Goal: Task Accomplishment & Management: Manage account settings

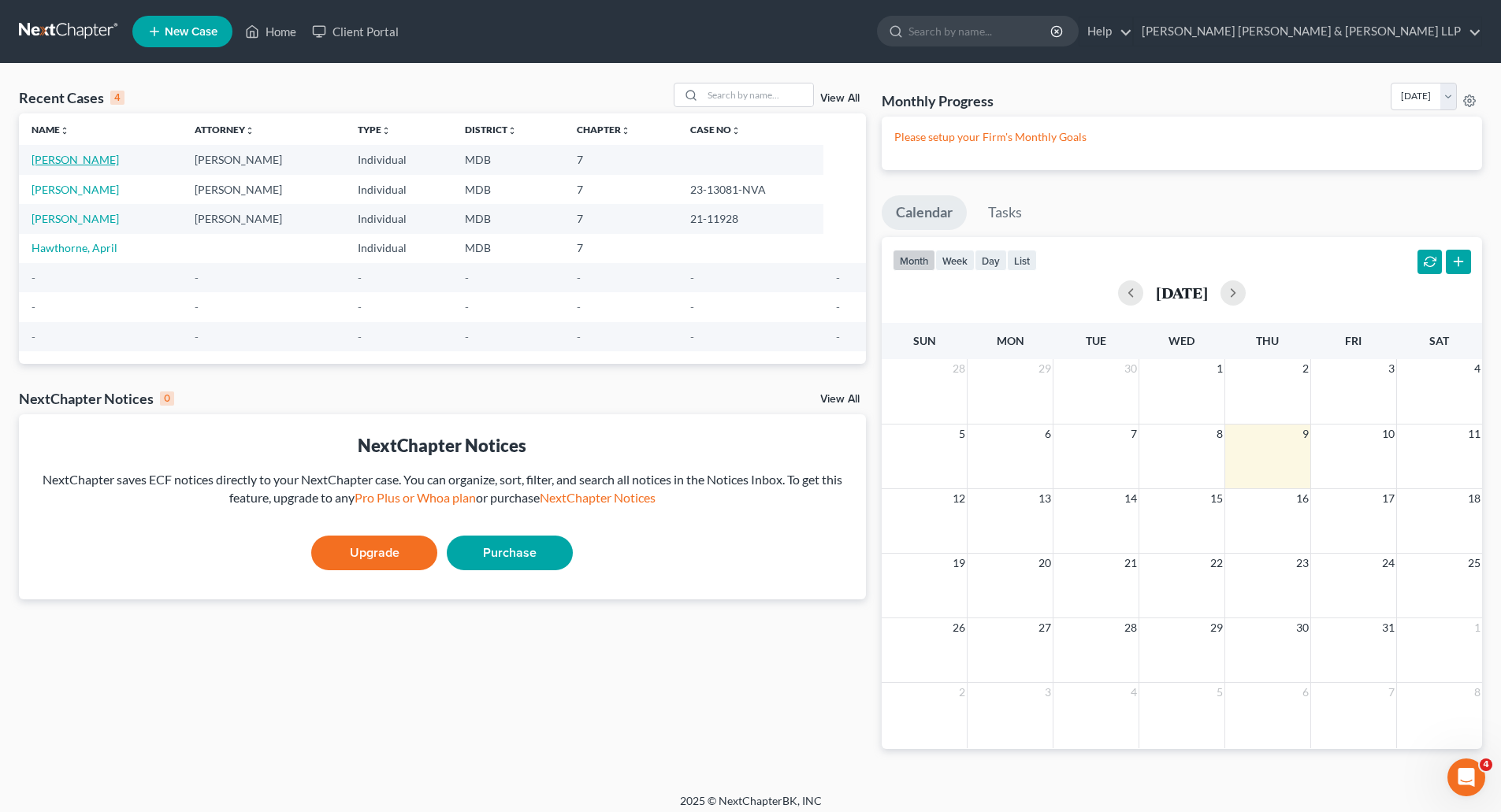
click at [94, 159] on link "[PERSON_NAME]" at bounding box center [76, 159] width 88 height 13
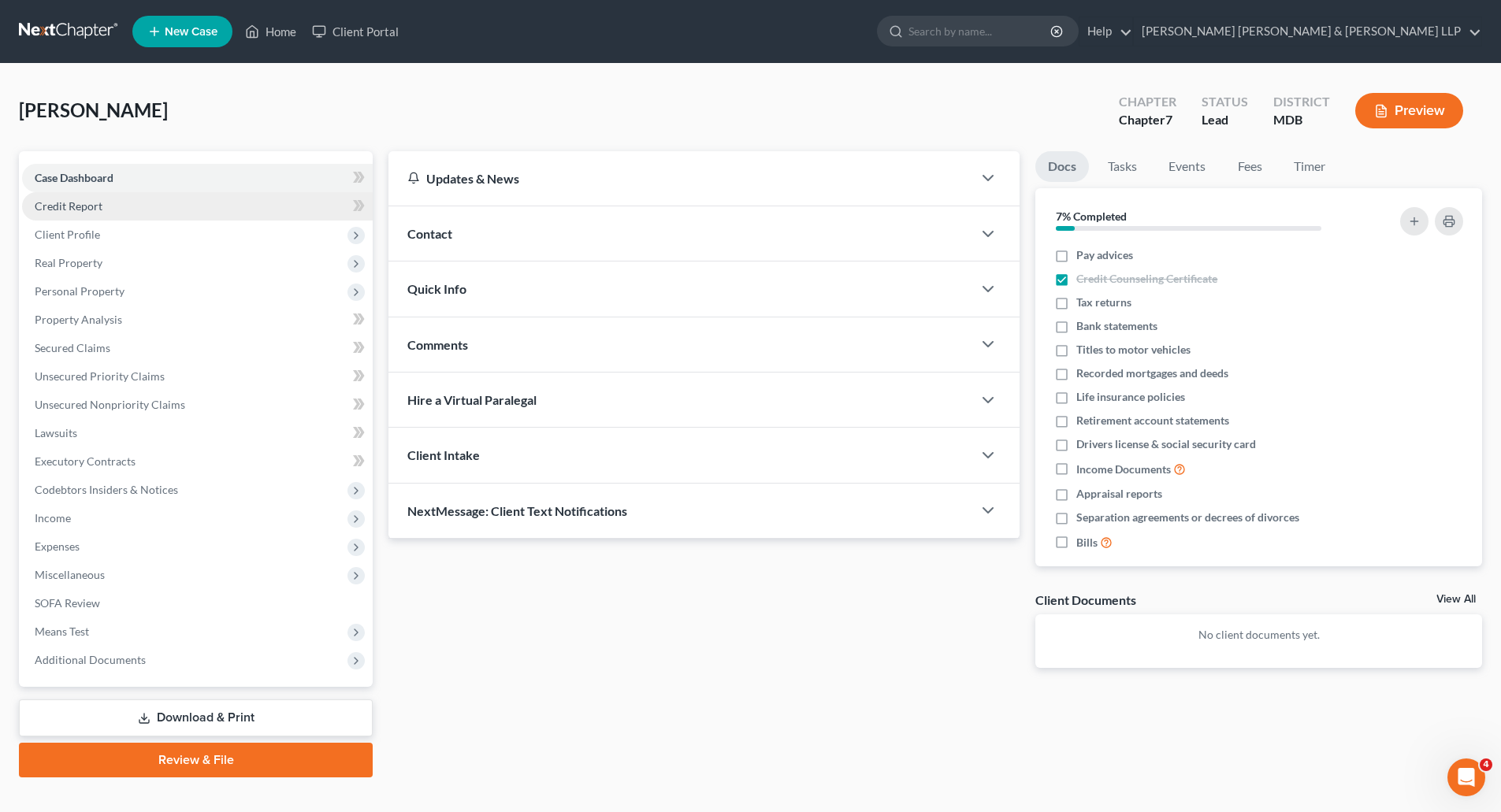
click at [76, 206] on span "Credit Report" at bounding box center [68, 206] width 68 height 13
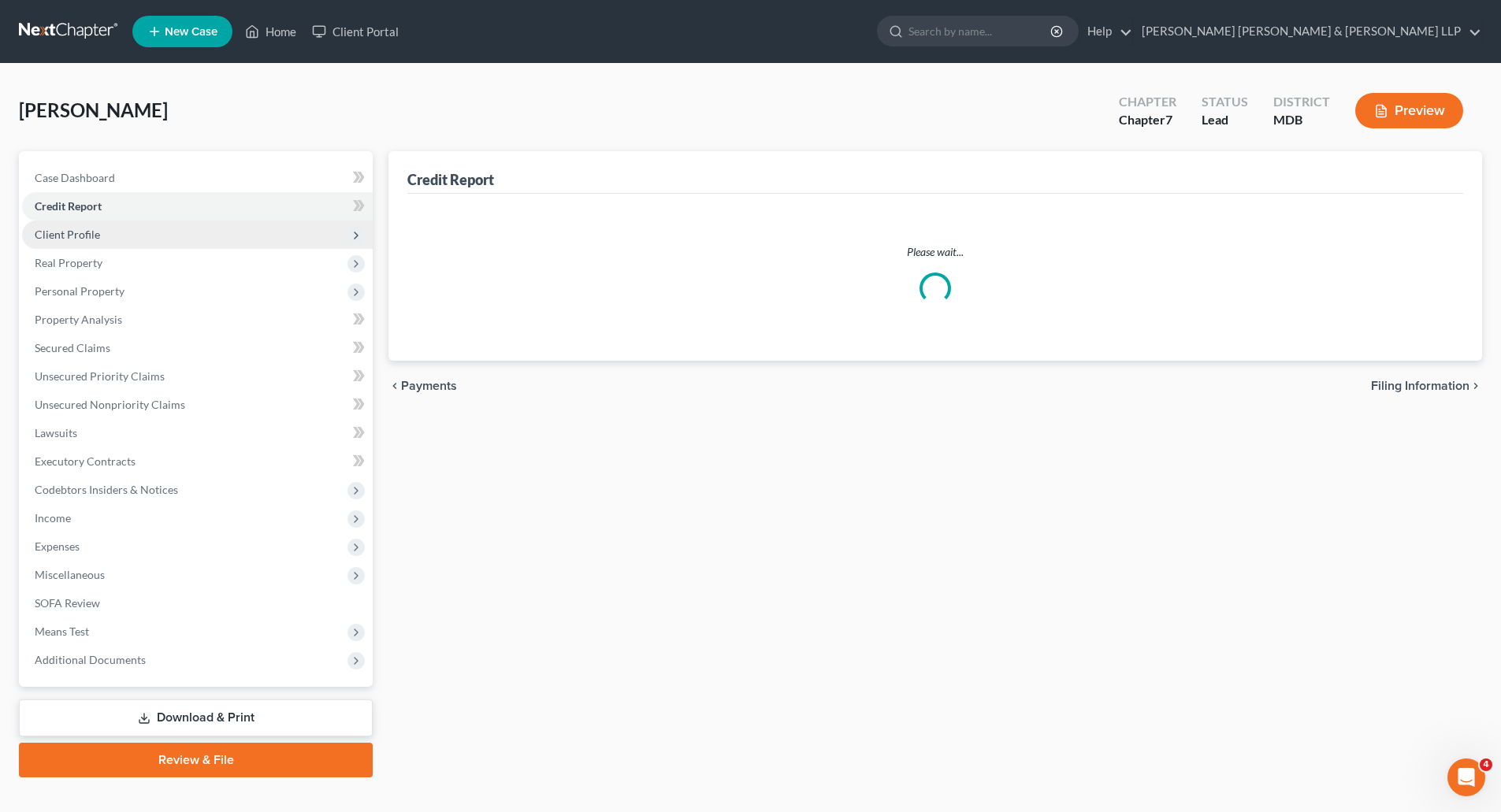
click at [69, 233] on span "Client Profile" at bounding box center [67, 234] width 65 height 13
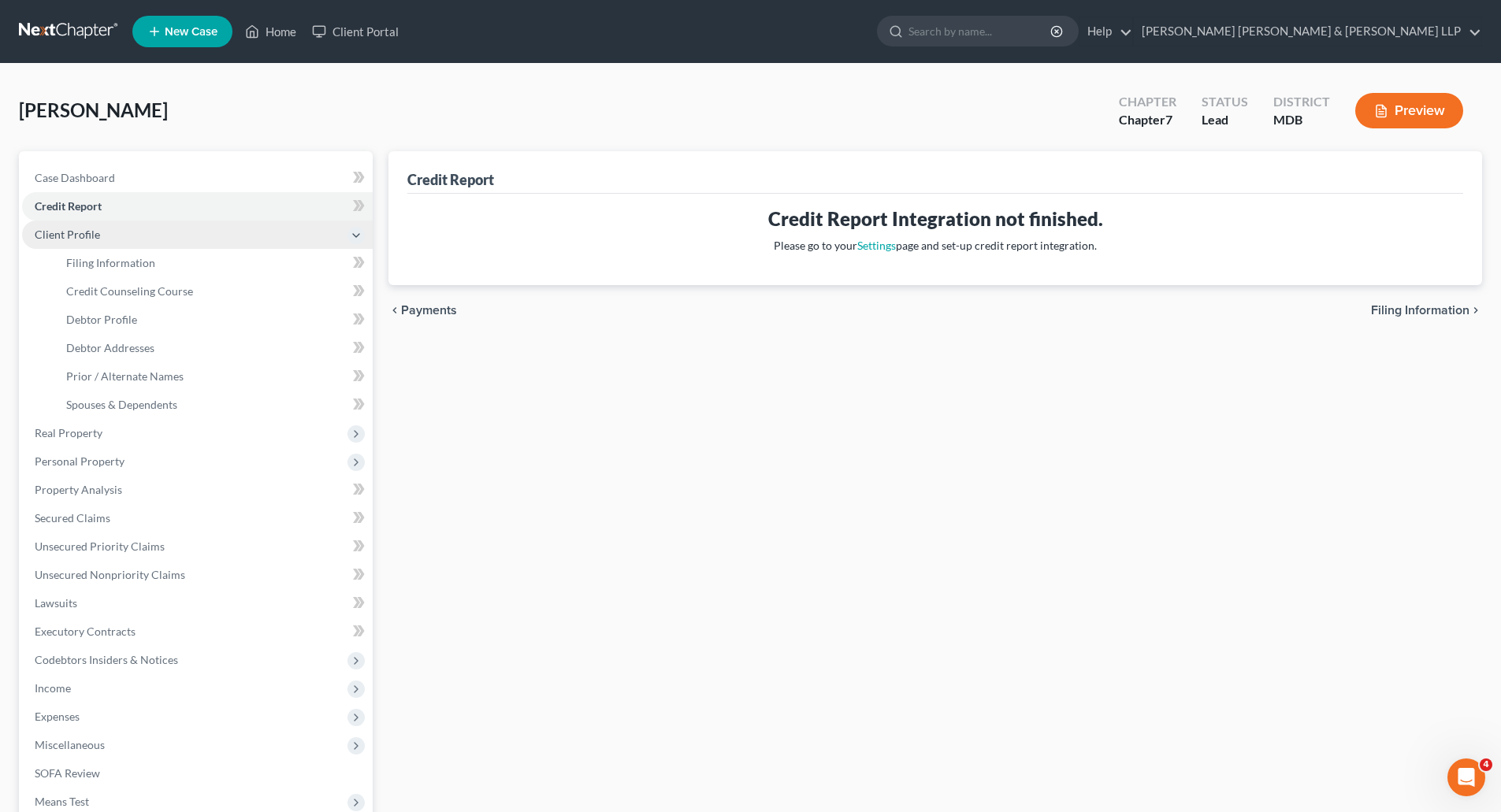
click at [83, 237] on span "Client Profile" at bounding box center [67, 234] width 65 height 13
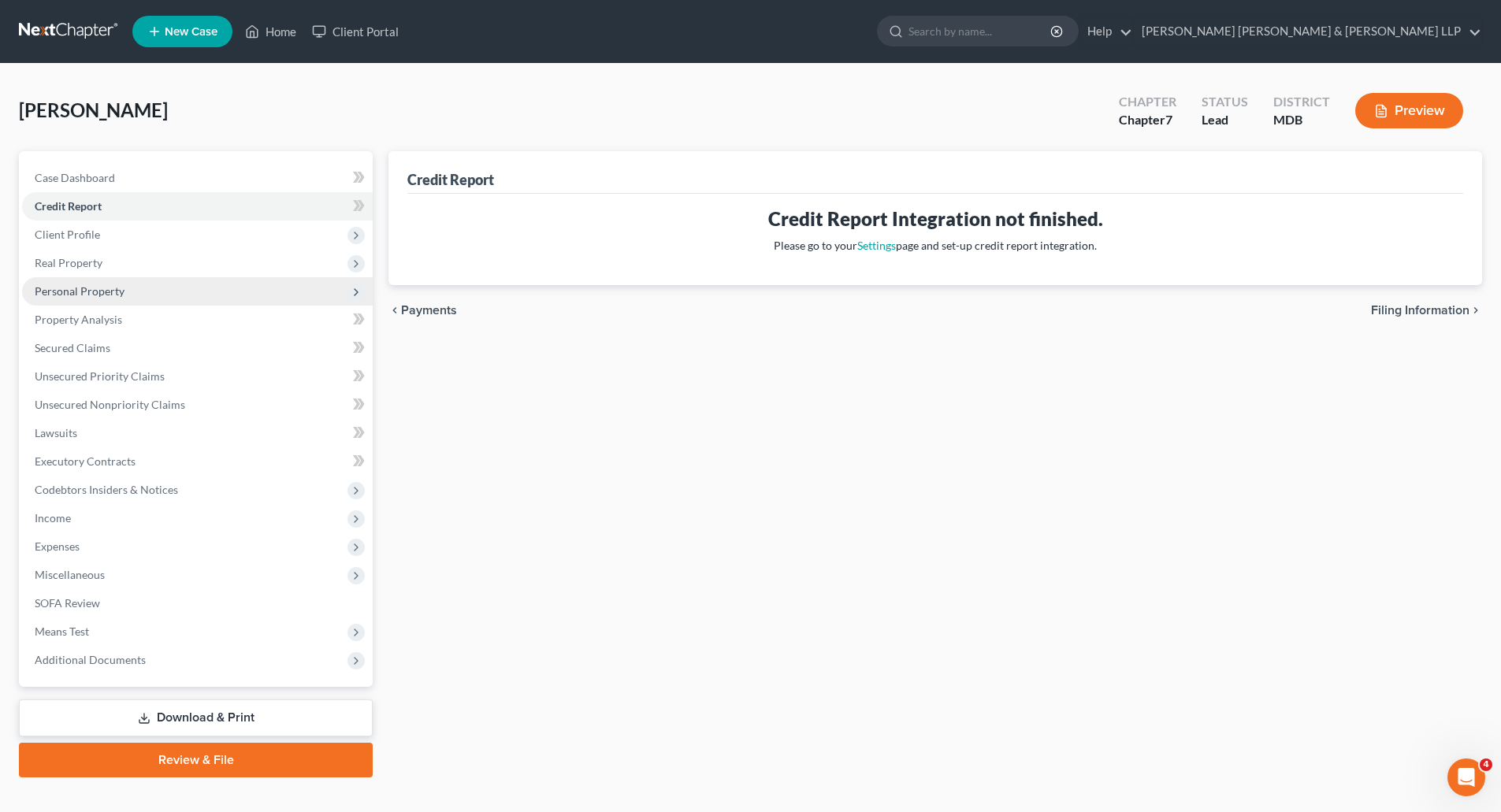
click at [77, 289] on span "Personal Property" at bounding box center [79, 291] width 90 height 13
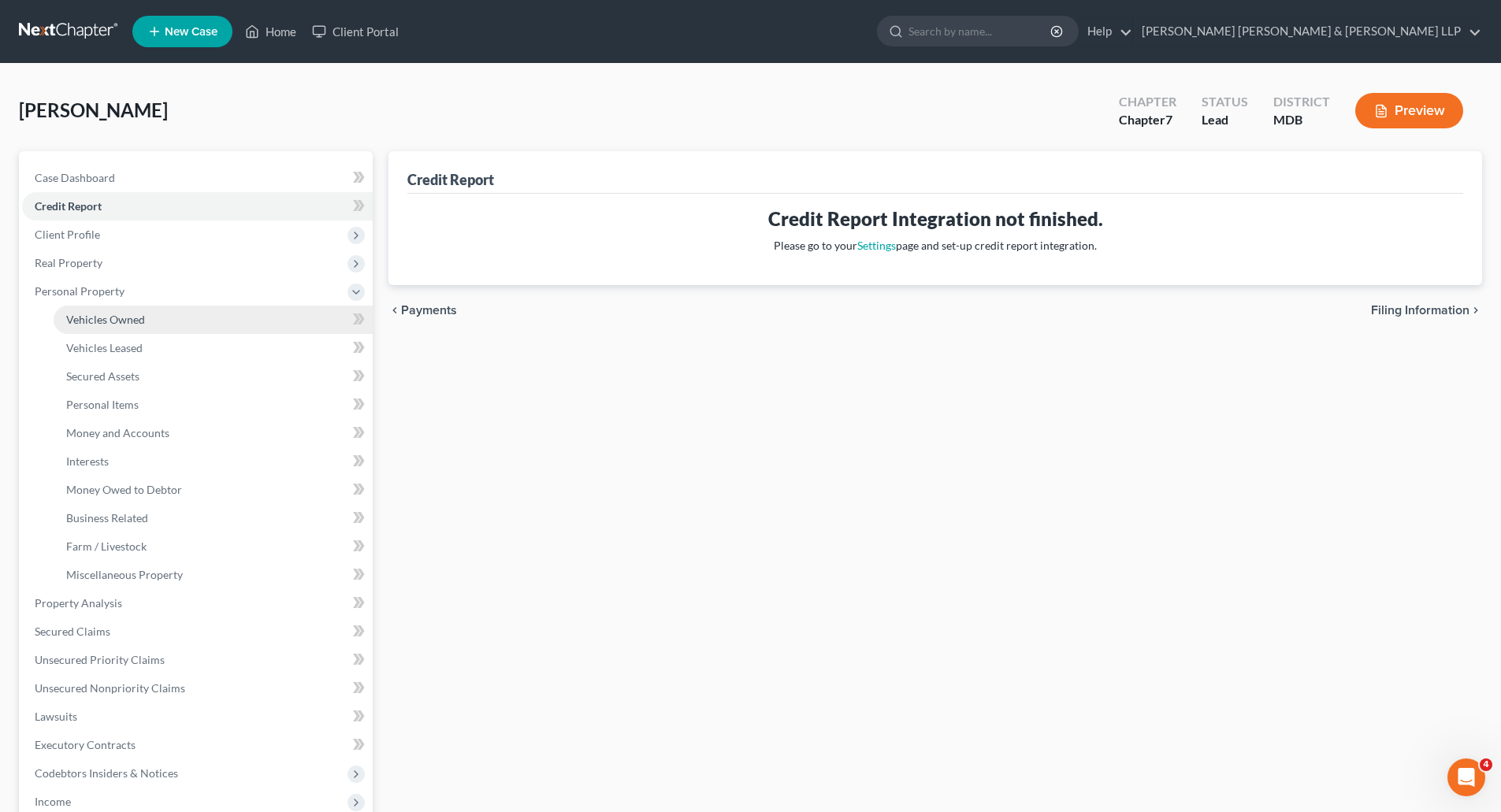
click at [76, 328] on link "Vehicles Owned" at bounding box center [213, 320] width 319 height 28
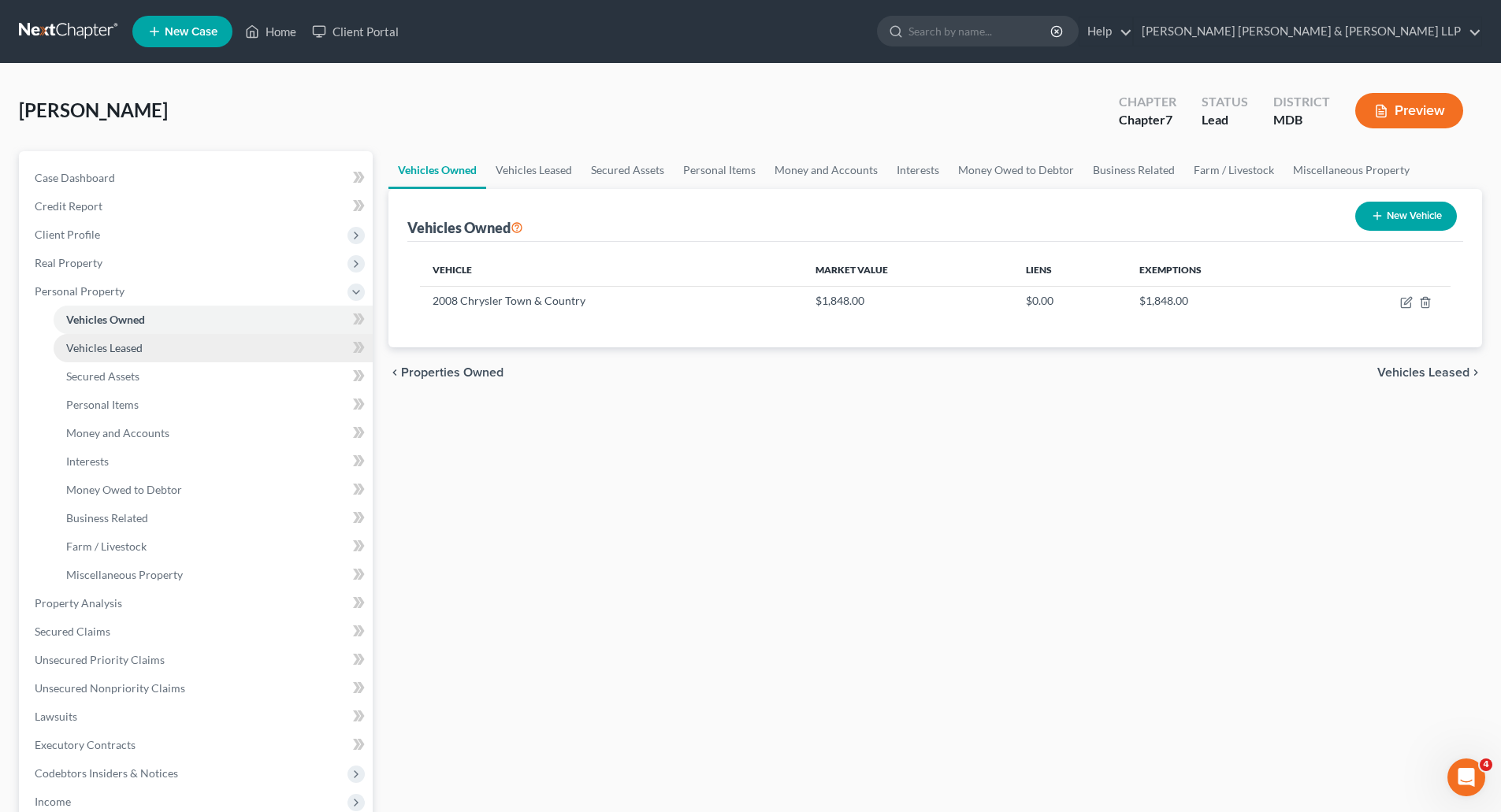
click at [84, 345] on span "Vehicles Leased" at bounding box center [104, 348] width 76 height 13
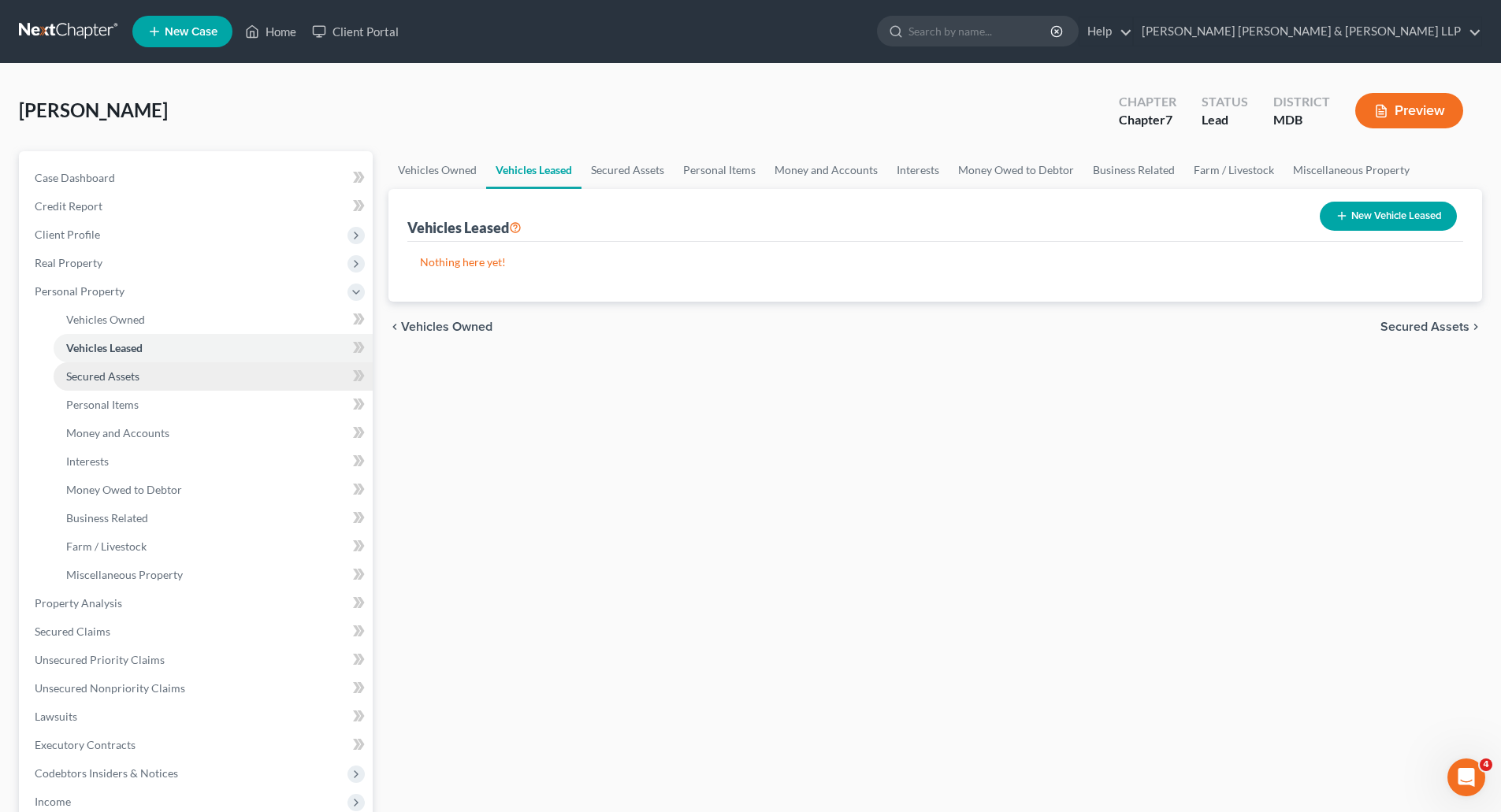
click at [103, 378] on span "Secured Assets" at bounding box center [103, 376] width 74 height 13
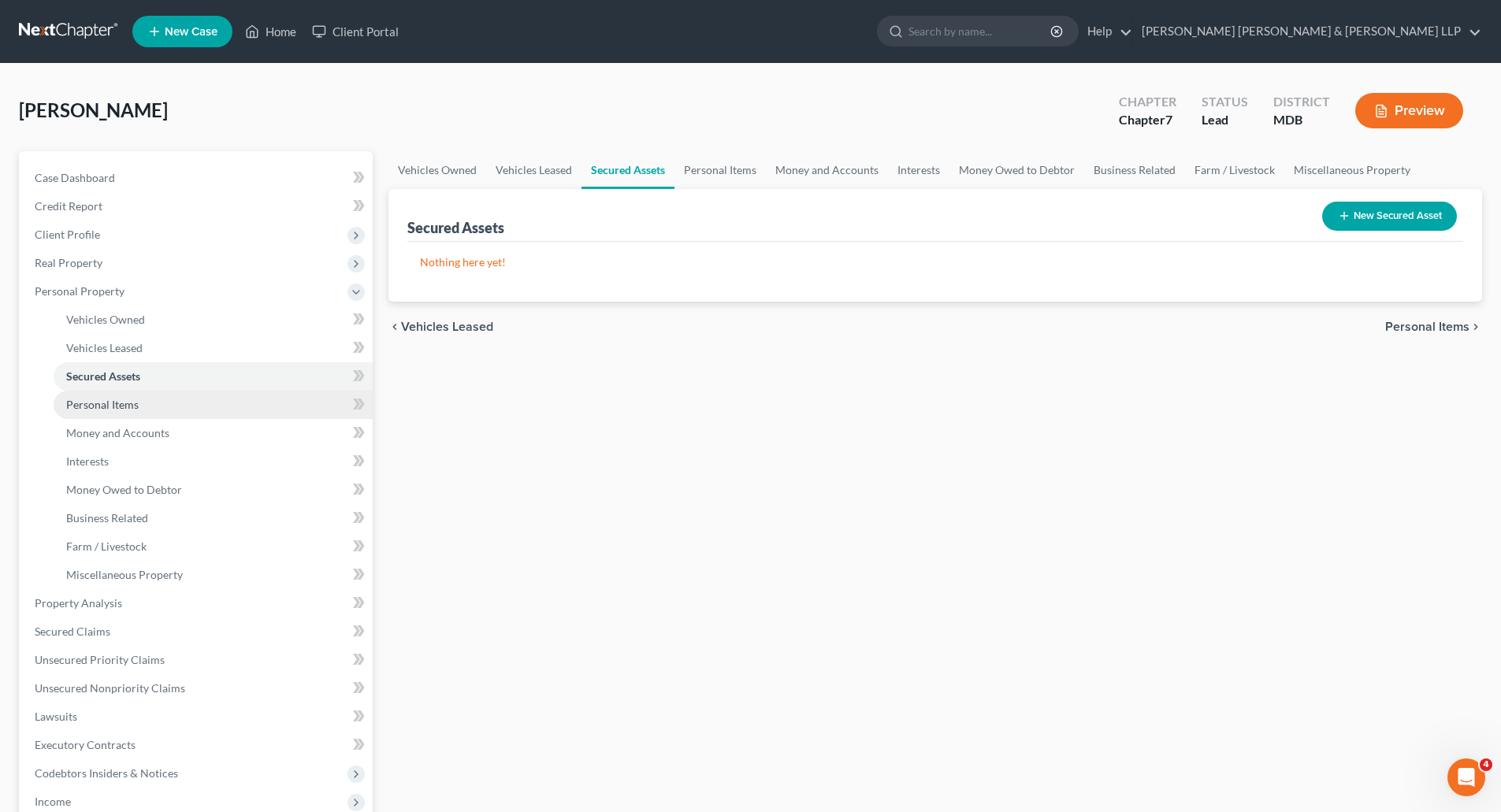
click at [104, 403] on span "Personal Items" at bounding box center [103, 405] width 73 height 13
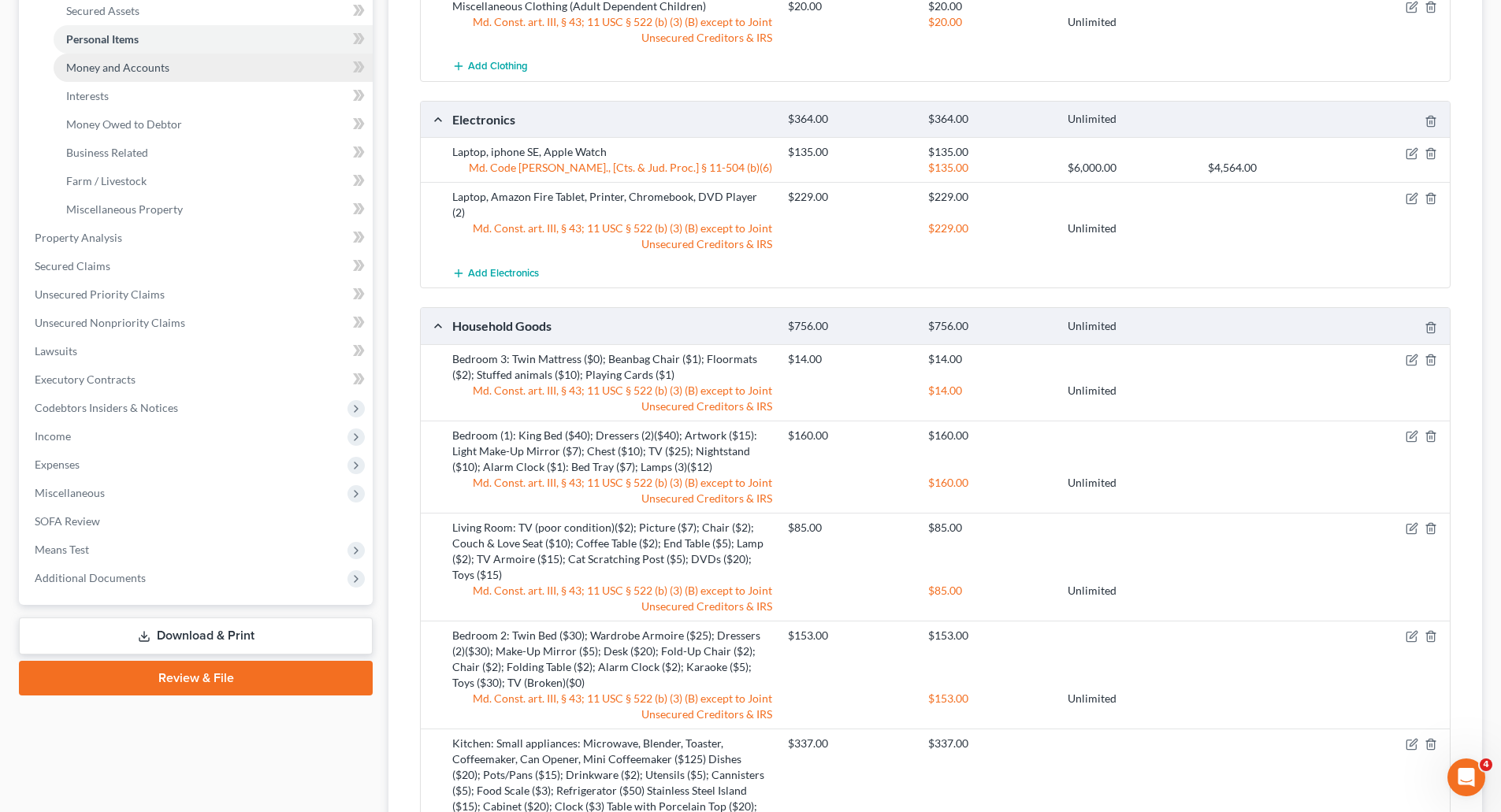
scroll to position [394, 0]
